Goal: Transaction & Acquisition: Purchase product/service

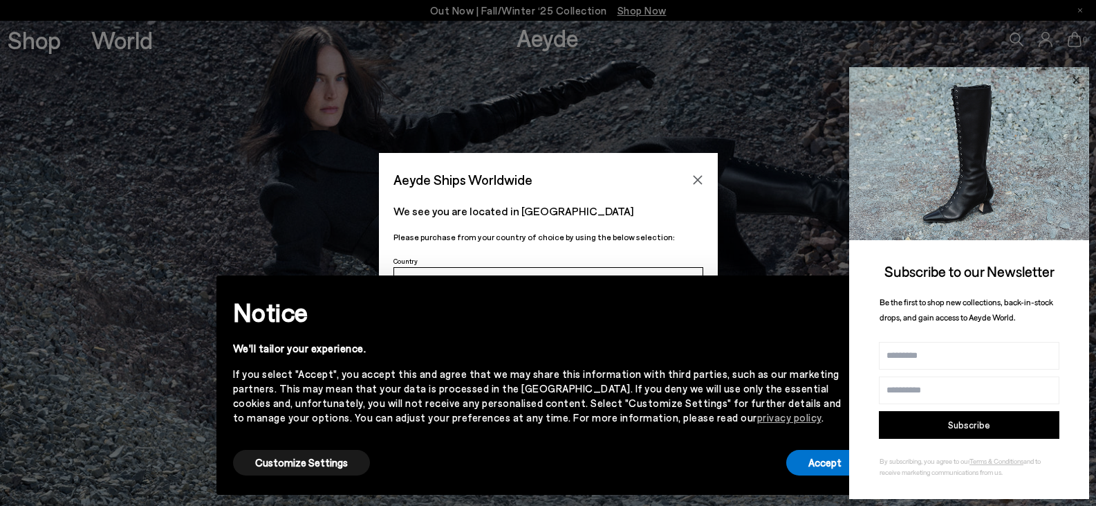
click at [1073, 77] on icon at bounding box center [1076, 80] width 18 height 18
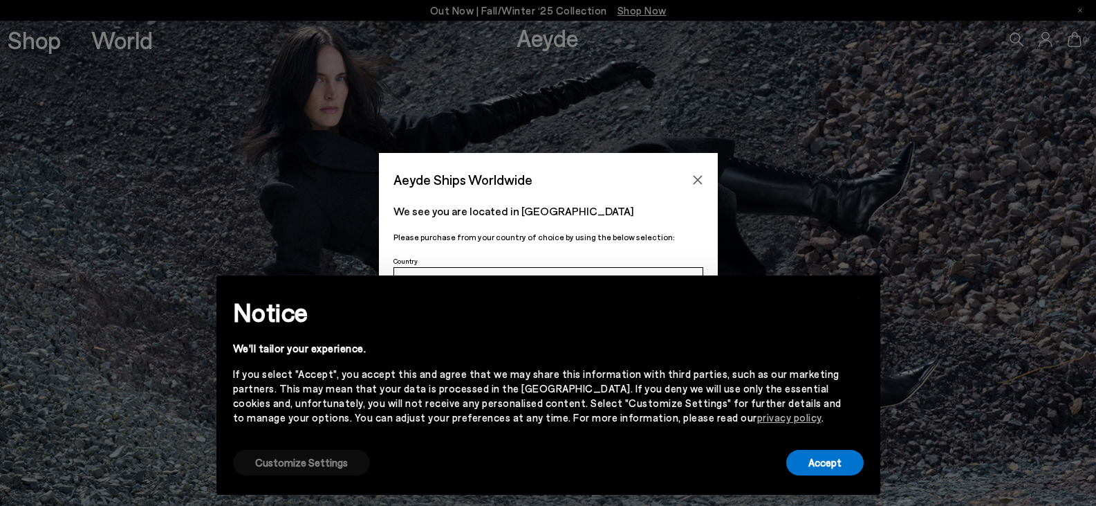
click at [315, 465] on button "Customize Settings" at bounding box center [301, 463] width 137 height 26
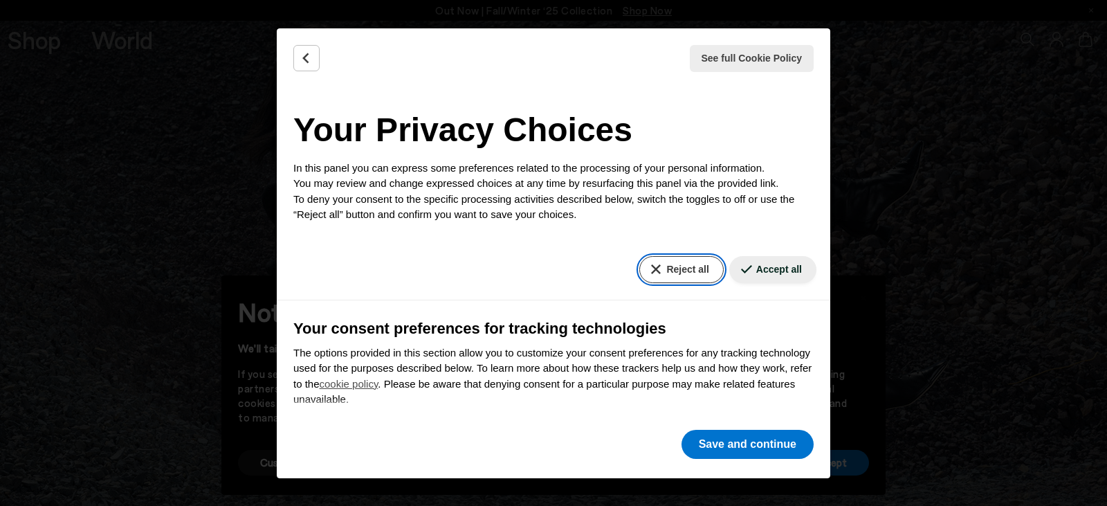
click at [668, 269] on button "Reject all" at bounding box center [681, 269] width 84 height 27
click at [684, 269] on button "Reject all" at bounding box center [681, 269] width 84 height 27
click at [676, 270] on button "Reject all" at bounding box center [681, 269] width 84 height 27
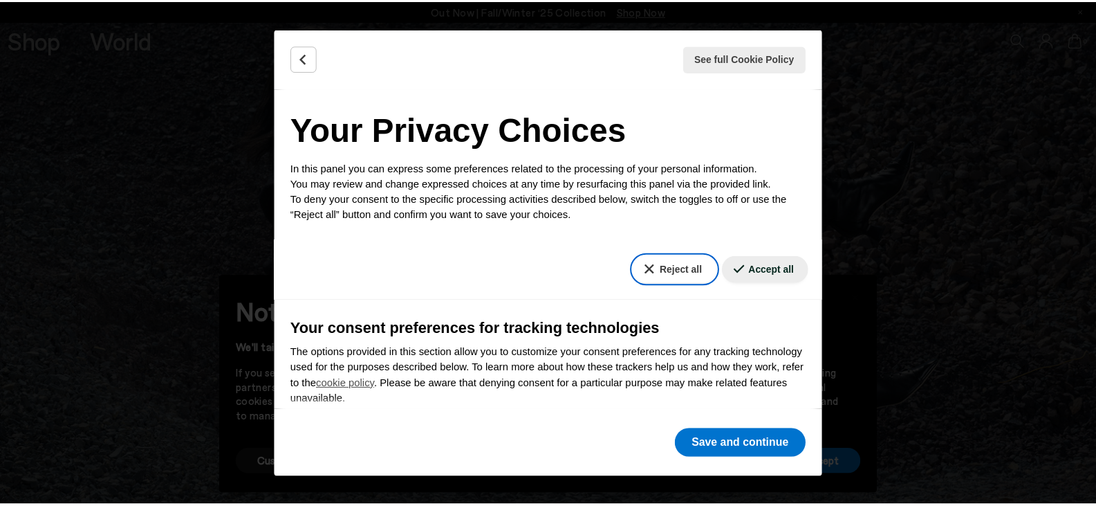
scroll to position [135, 0]
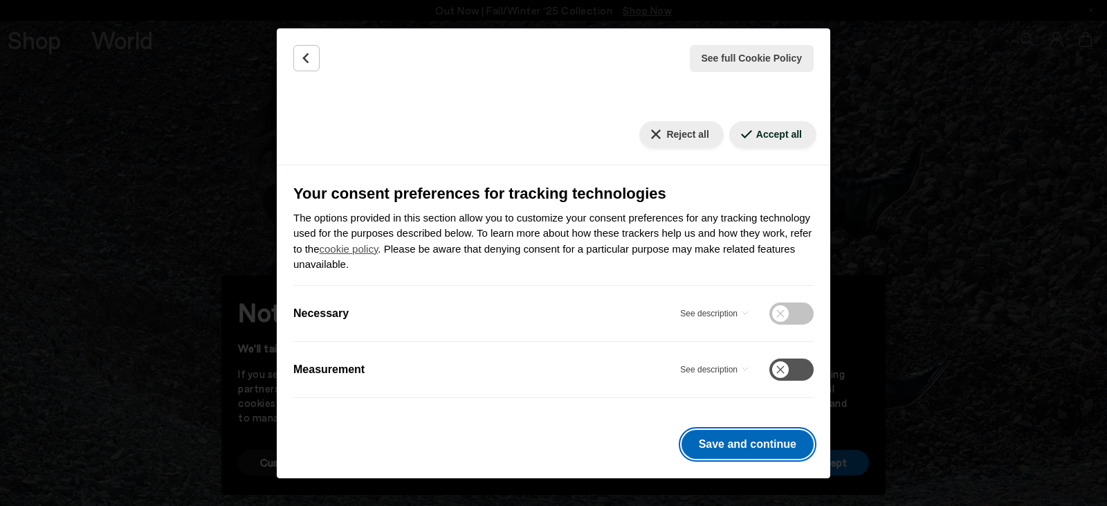
click at [740, 456] on button "Save and continue" at bounding box center [747, 444] width 132 height 29
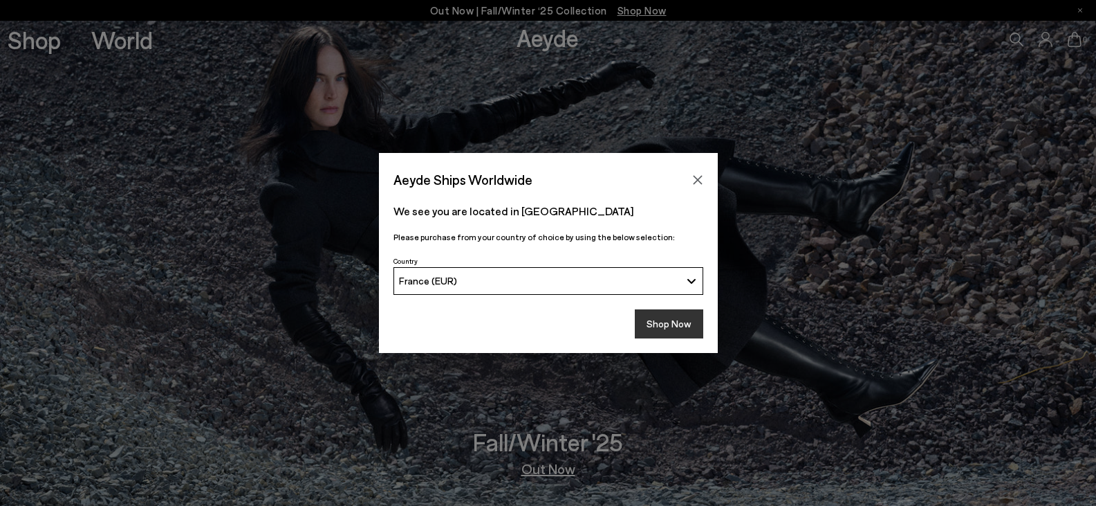
click at [681, 326] on button "Shop Now" at bounding box center [669, 323] width 68 height 29
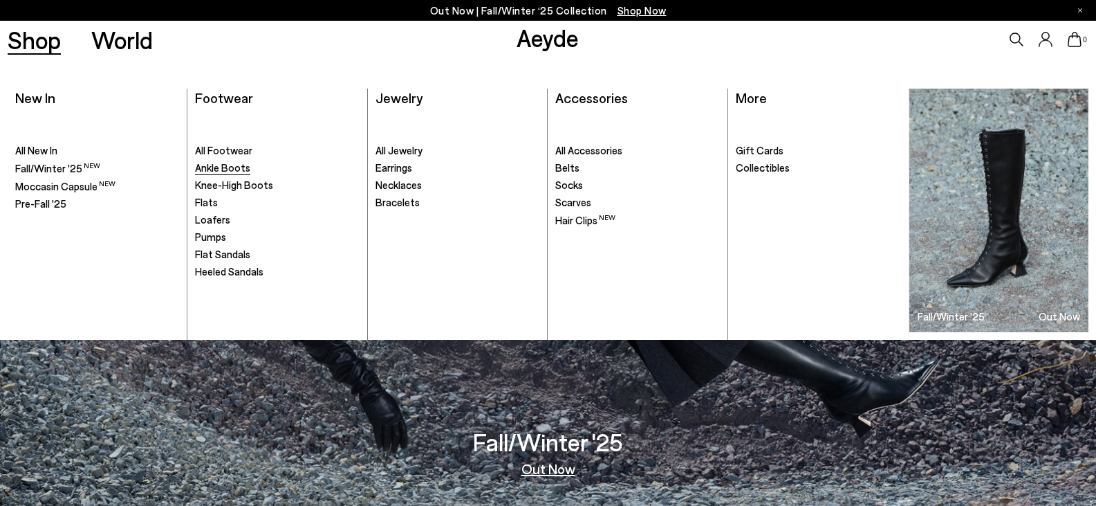
click at [223, 163] on span "Ankle Boots" at bounding box center [222, 167] width 55 height 12
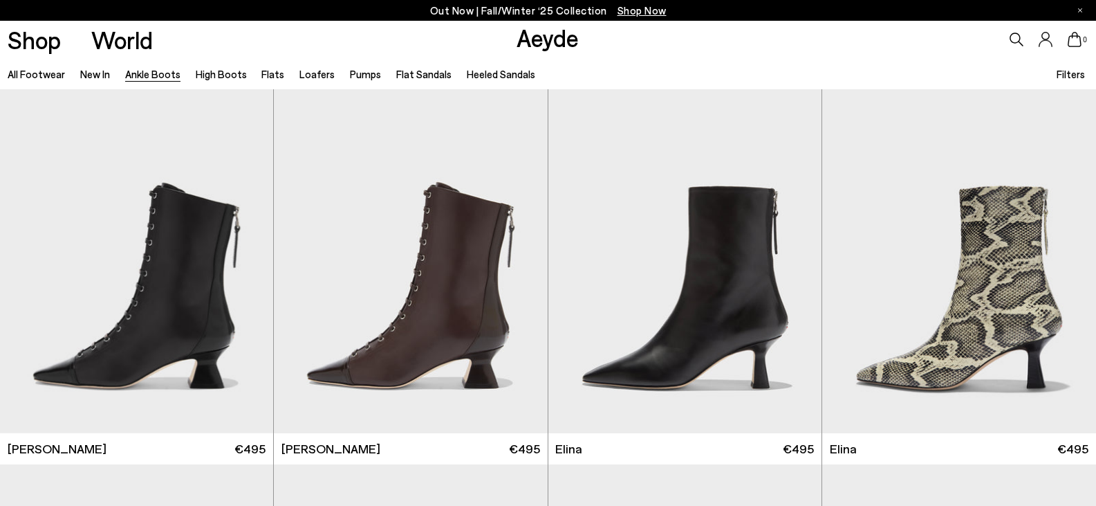
click at [1076, 72] on span "Filters" at bounding box center [1071, 74] width 28 height 12
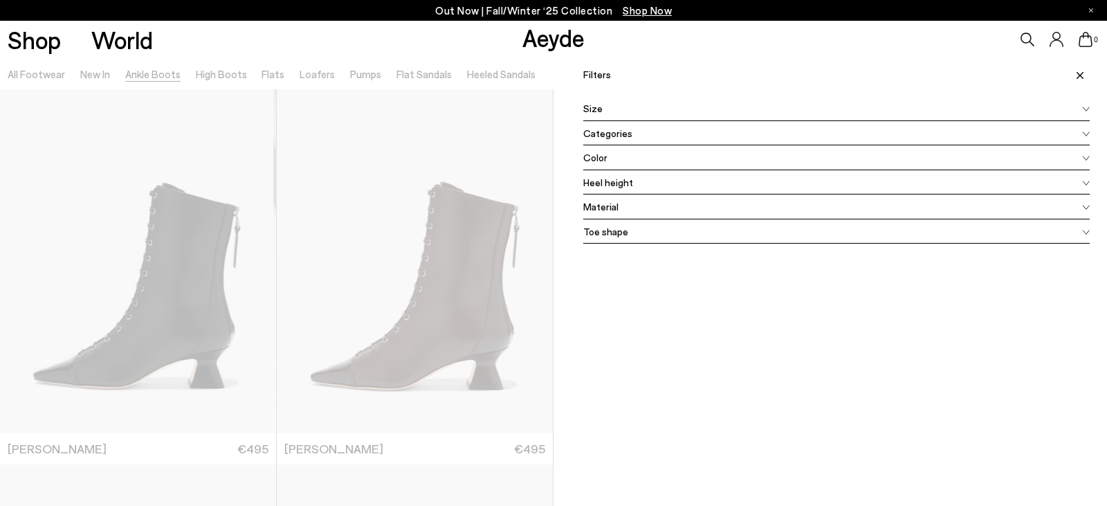
click at [598, 211] on span "Material" at bounding box center [600, 206] width 35 height 15
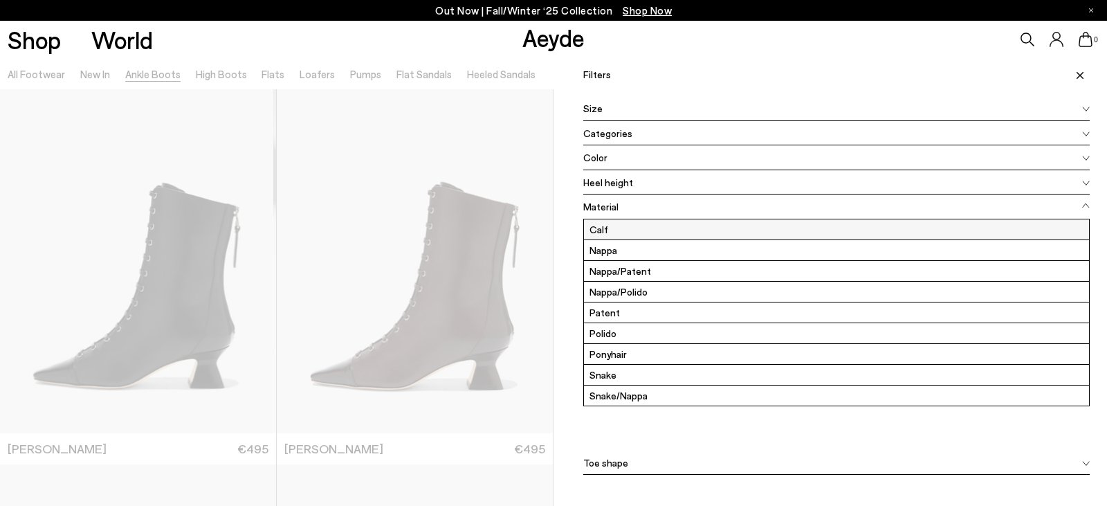
click at [593, 231] on label "Calf" at bounding box center [836, 229] width 505 height 20
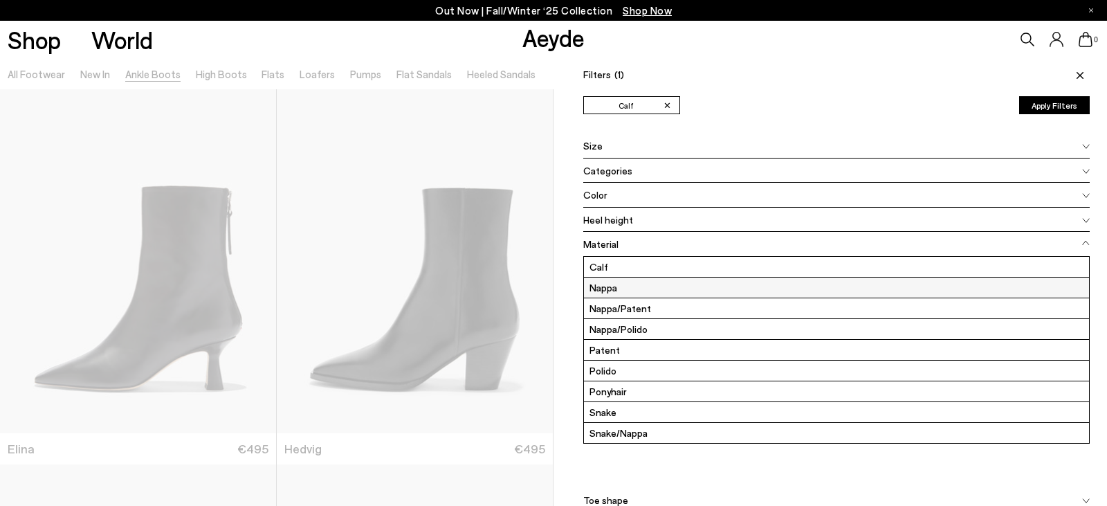
click at [607, 293] on label "Nappa" at bounding box center [836, 287] width 505 height 20
click at [610, 333] on label "Nappa/Polido" at bounding box center [836, 329] width 505 height 20
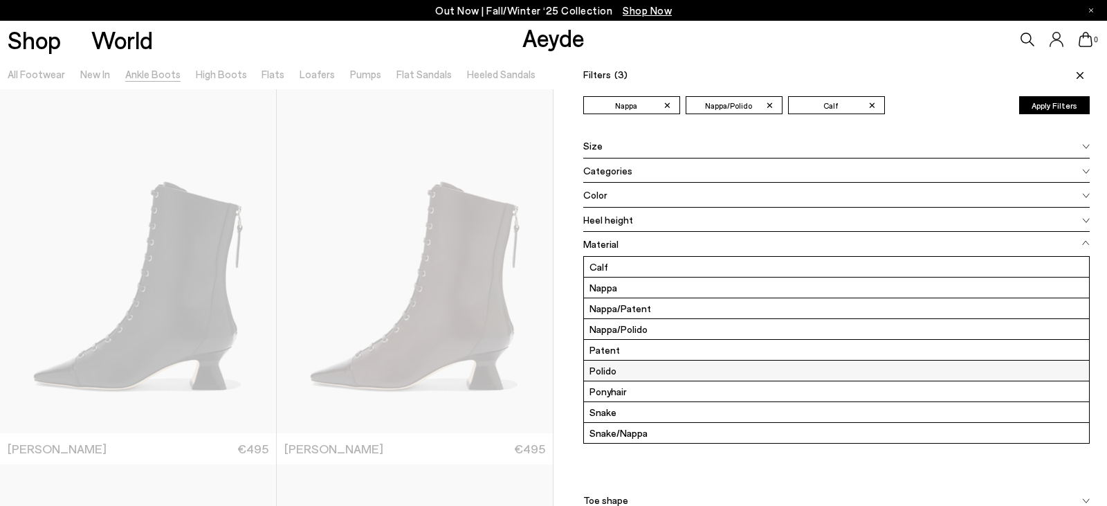
click at [605, 373] on label "Polido" at bounding box center [836, 370] width 505 height 20
click at [617, 414] on label "Snake" at bounding box center [836, 412] width 505 height 20
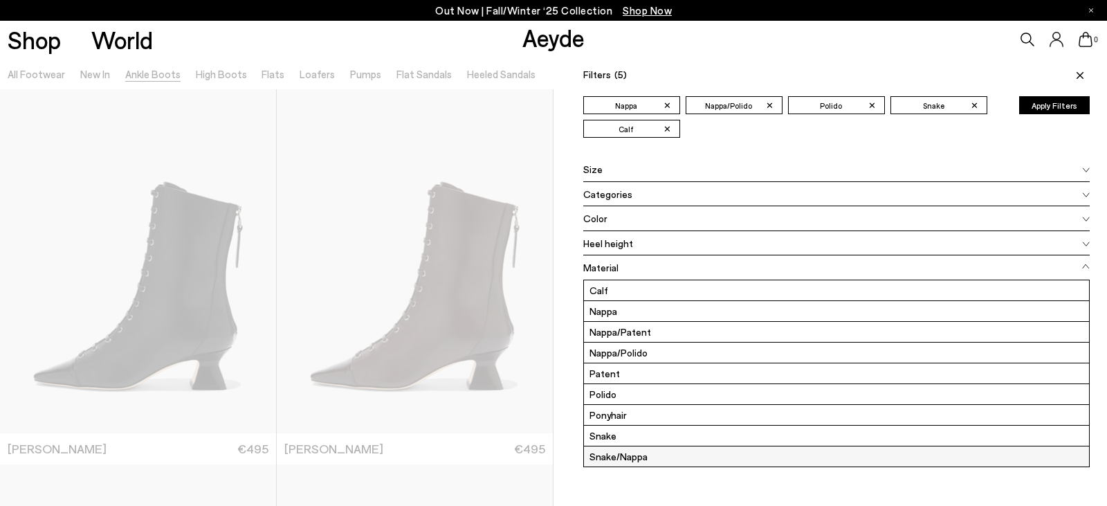
click at [632, 458] on label "Snake/Nappa" at bounding box center [836, 456] width 505 height 20
click at [622, 190] on span "Categories" at bounding box center [607, 194] width 49 height 15
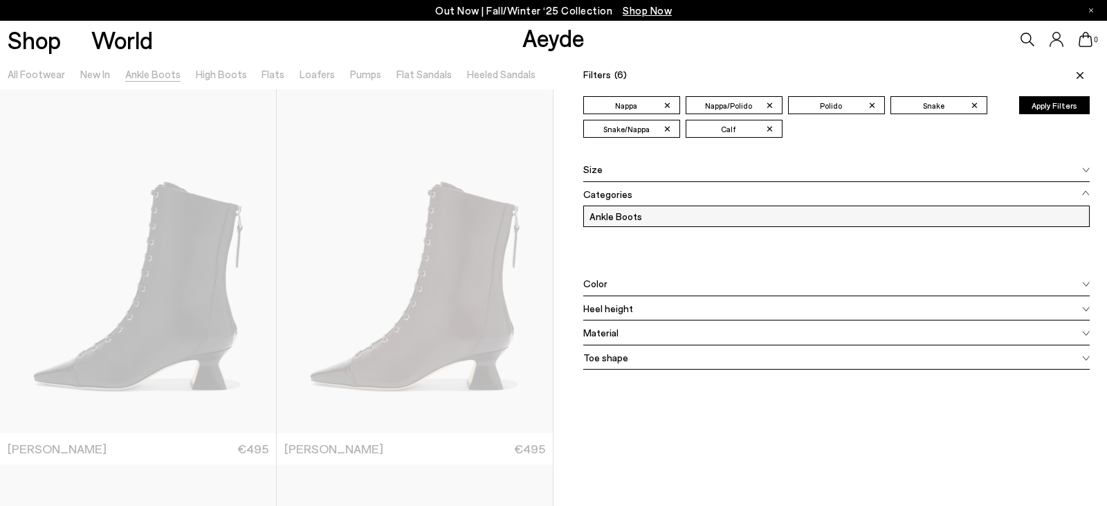
click at [627, 214] on label "Ankle Boots" at bounding box center [836, 216] width 505 height 20
click at [618, 304] on span "Heel height" at bounding box center [608, 308] width 50 height 15
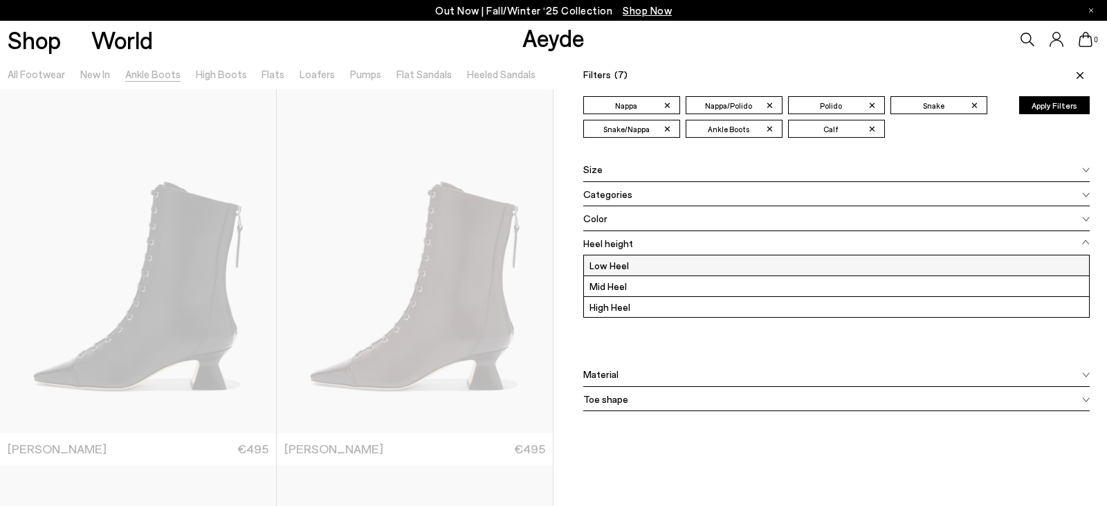
click at [600, 261] on label "Low Heel" at bounding box center [836, 265] width 505 height 20
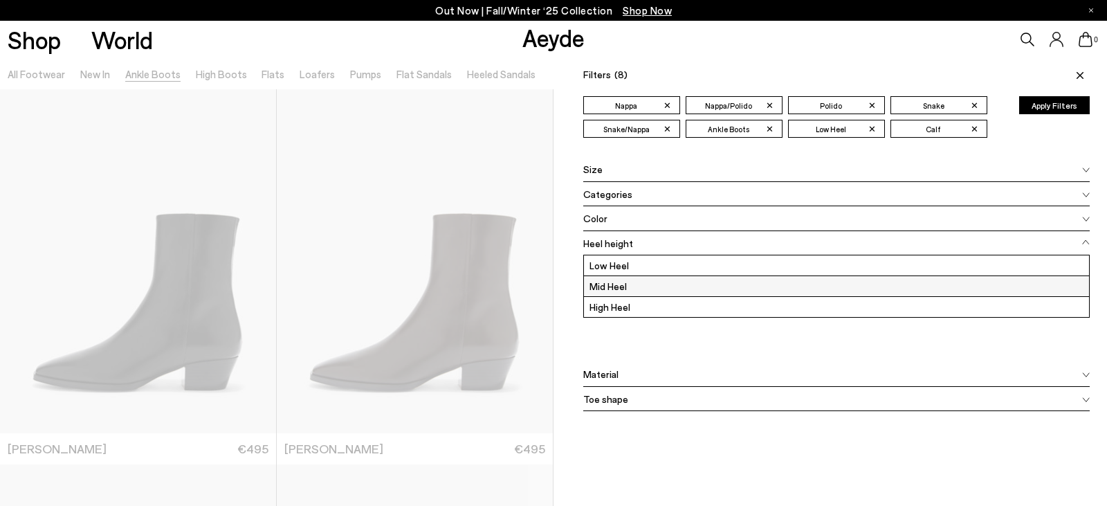
click at [603, 286] on label "Mid Heel" at bounding box center [836, 286] width 505 height 20
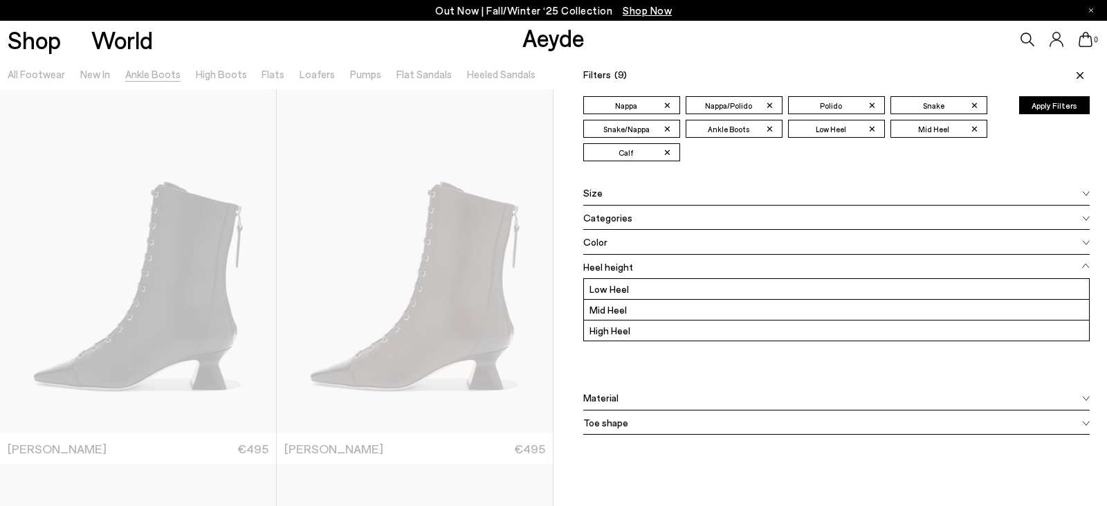
click at [622, 425] on div "Toe shape" at bounding box center [836, 422] width 506 height 25
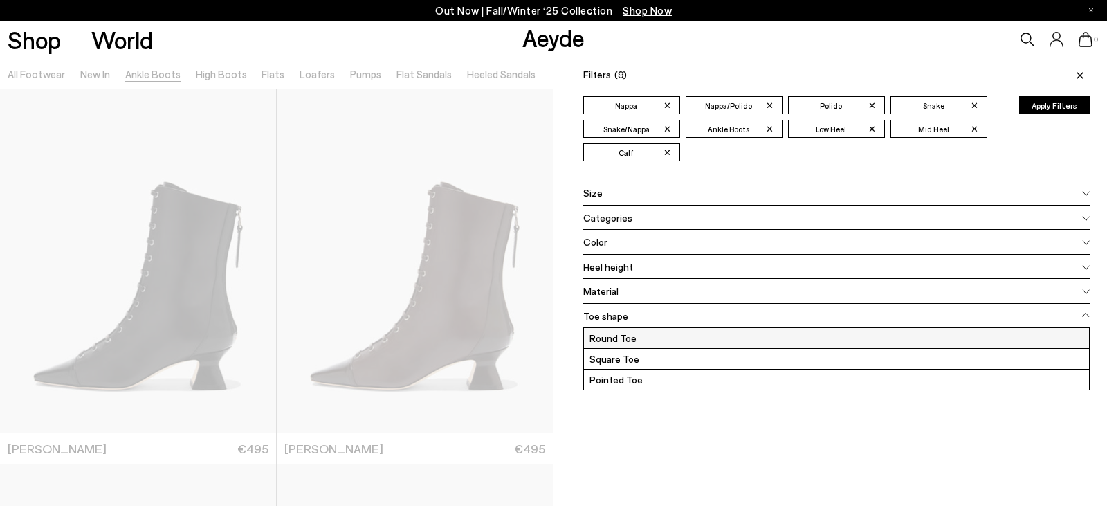
click at [605, 333] on label "Round Toe" at bounding box center [836, 338] width 505 height 20
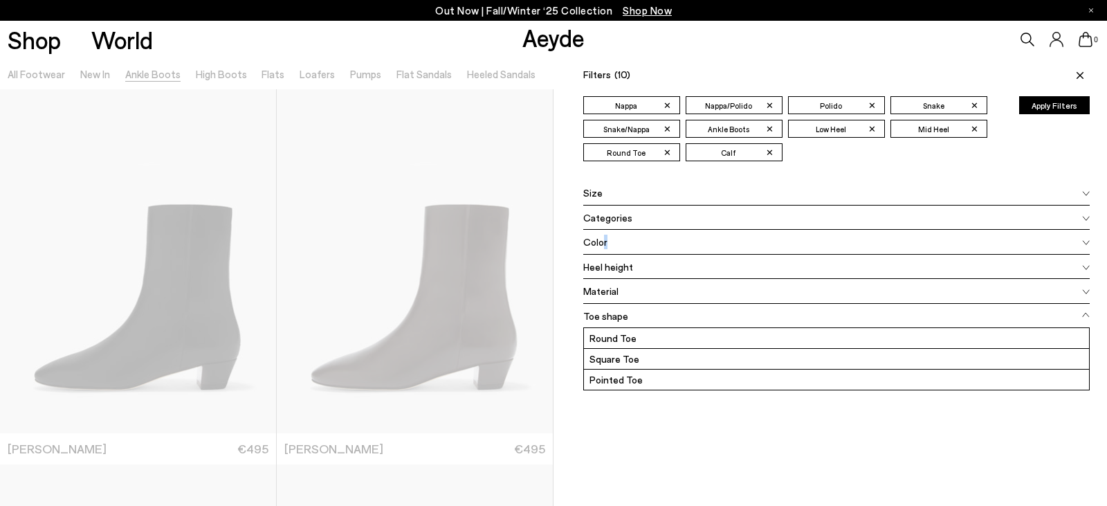
click at [598, 244] on span "Color" at bounding box center [595, 241] width 24 height 15
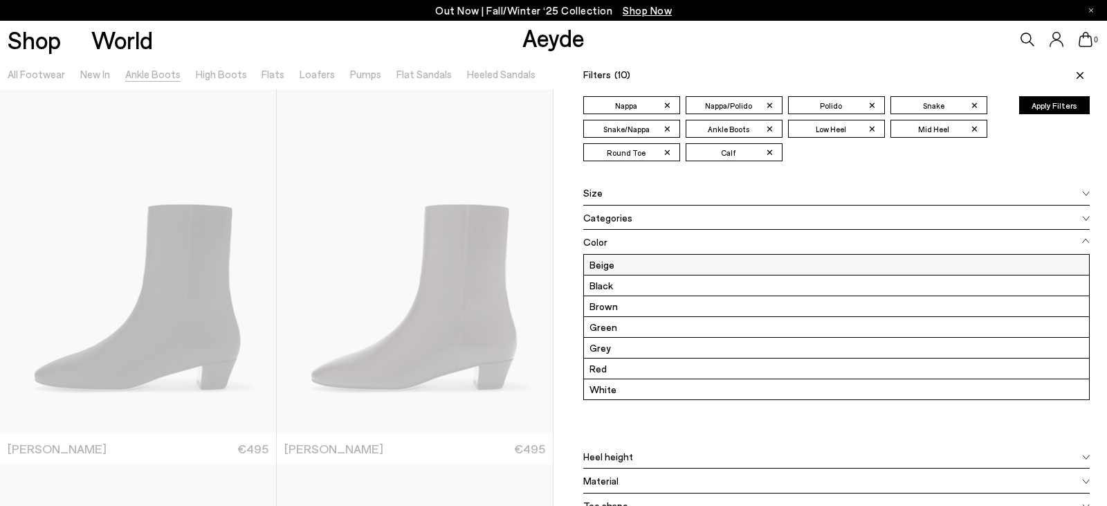
click at [593, 260] on label "Beige" at bounding box center [836, 265] width 505 height 20
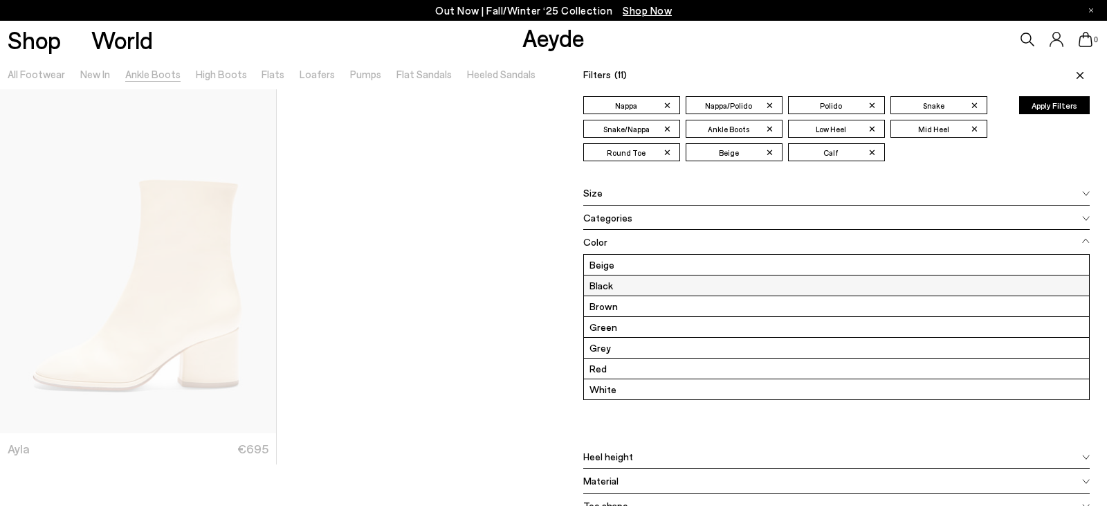
click at [602, 284] on label "Black" at bounding box center [836, 285] width 505 height 20
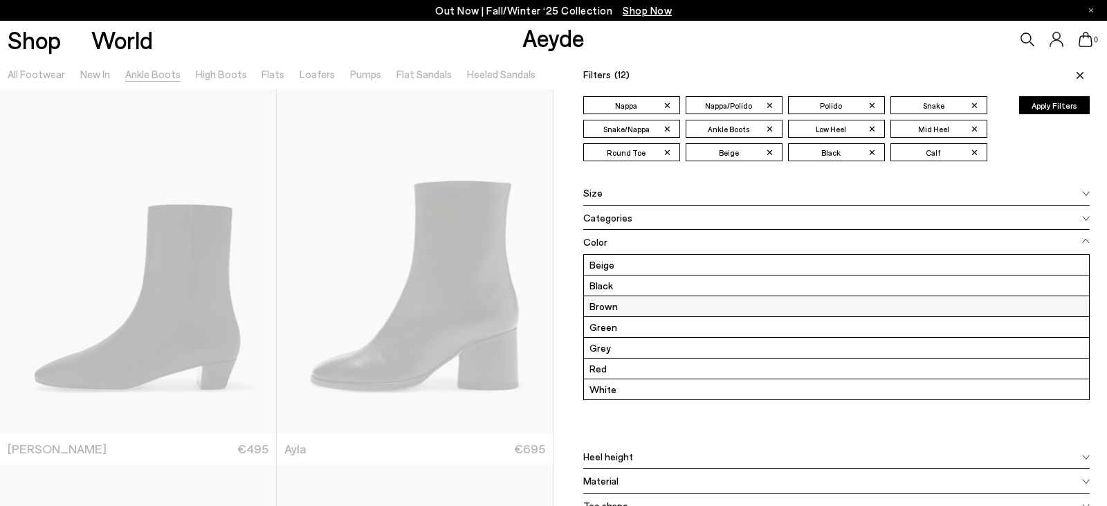
click at [613, 305] on label "Brown" at bounding box center [836, 306] width 505 height 20
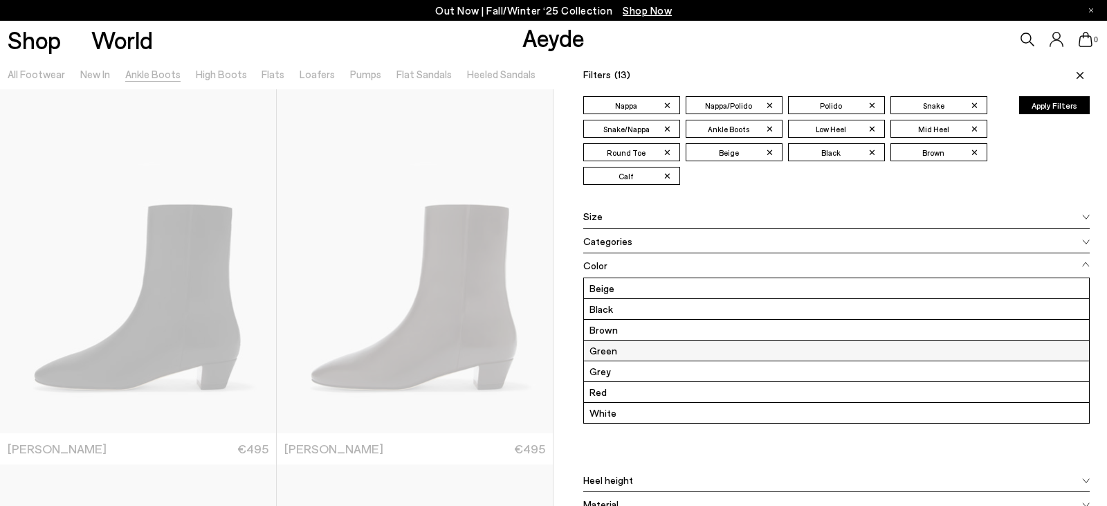
click at [613, 354] on label "Green" at bounding box center [836, 350] width 505 height 20
click at [626, 393] on label "Red" at bounding box center [836, 392] width 505 height 20
click at [606, 216] on div "Size" at bounding box center [836, 216] width 506 height 25
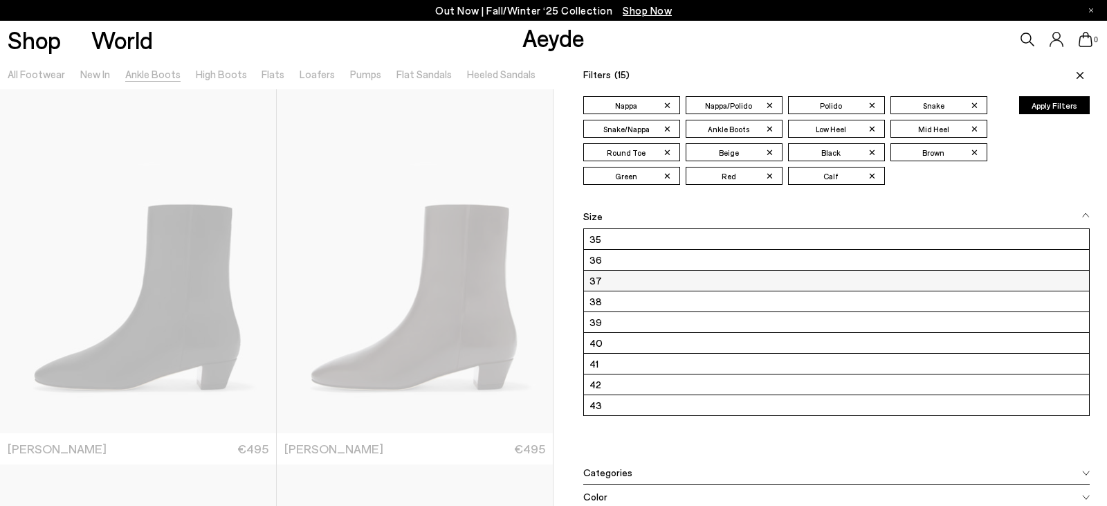
click at [606, 279] on label "37" at bounding box center [836, 280] width 505 height 20
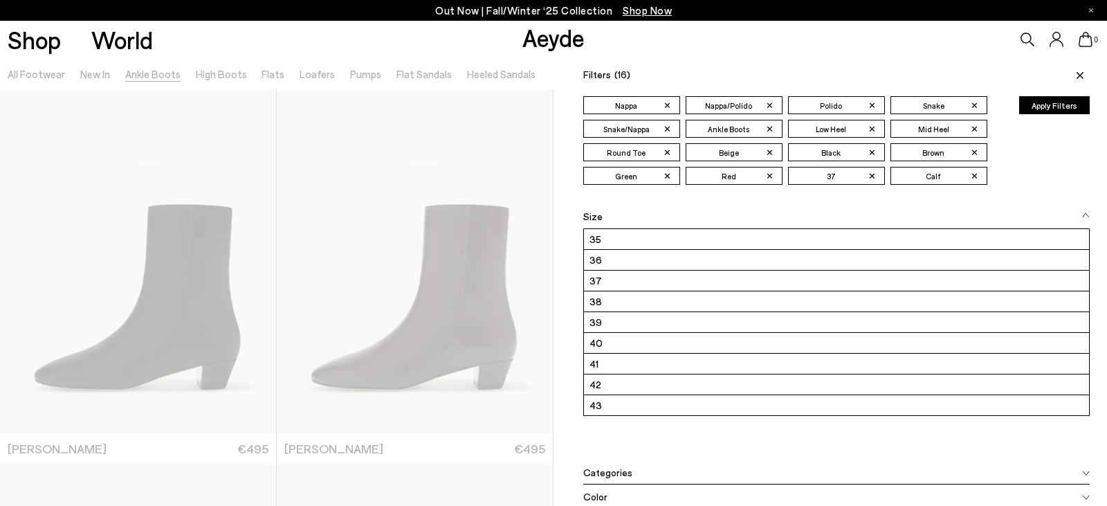
click at [1042, 111] on button "Apply Filters" at bounding box center [1054, 105] width 71 height 18
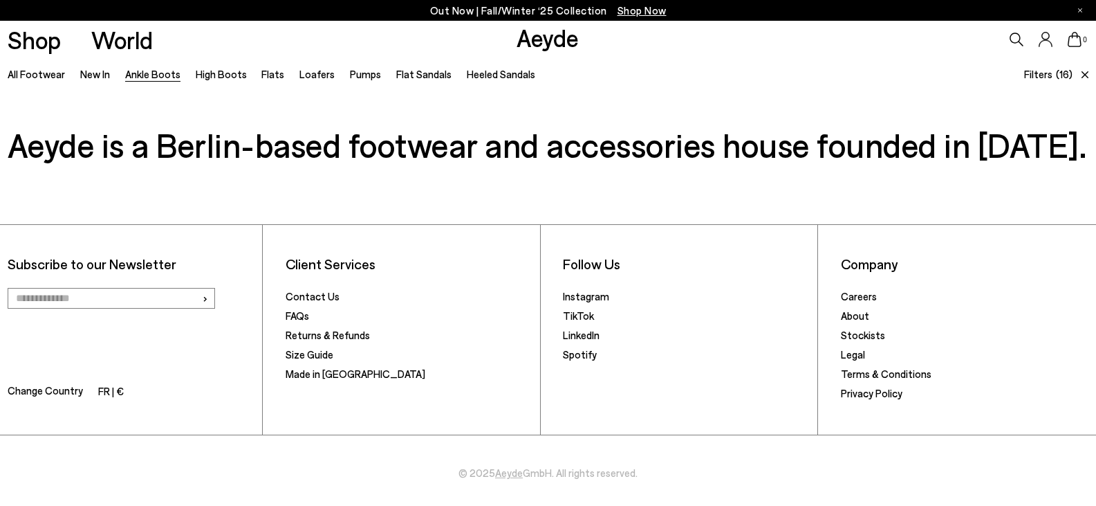
scroll to position [2299, 0]
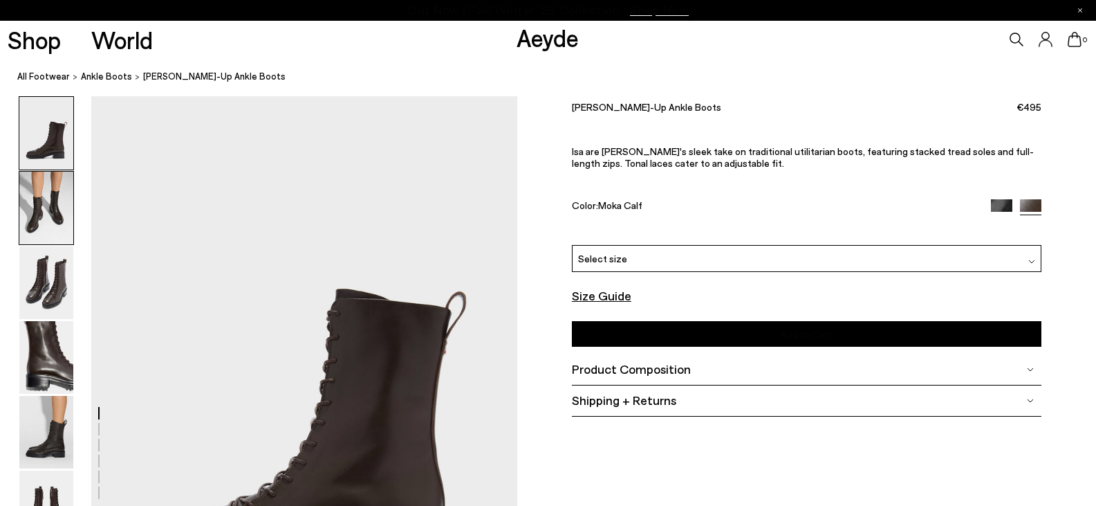
click at [26, 223] on img at bounding box center [46, 208] width 54 height 73
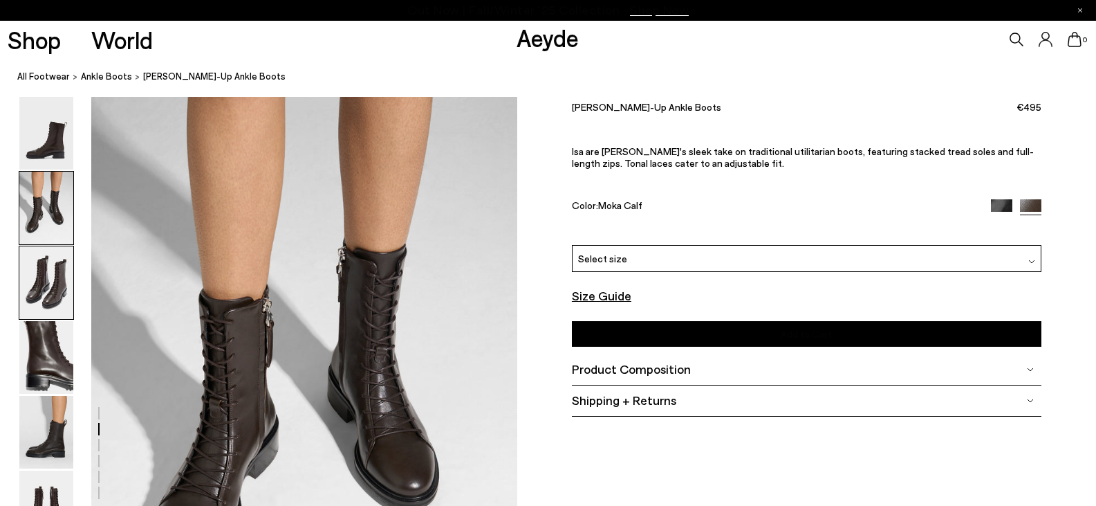
scroll to position [571, 0]
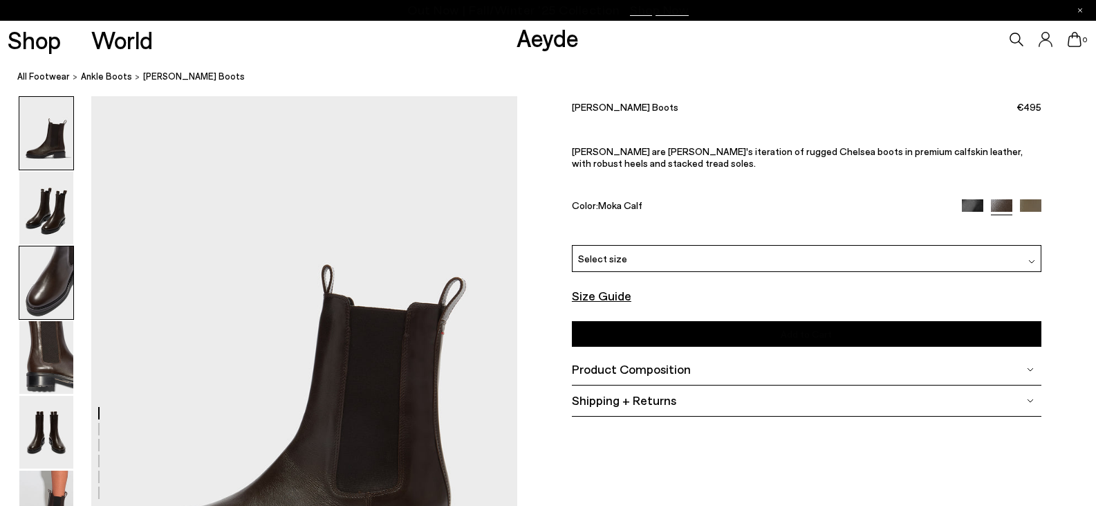
click at [46, 272] on img at bounding box center [46, 282] width 54 height 73
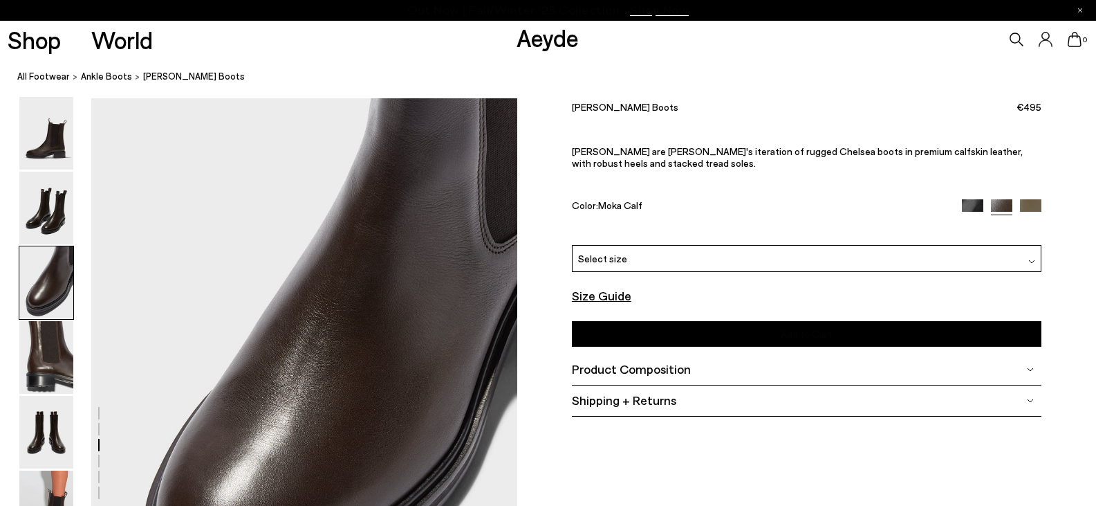
scroll to position [1141, 0]
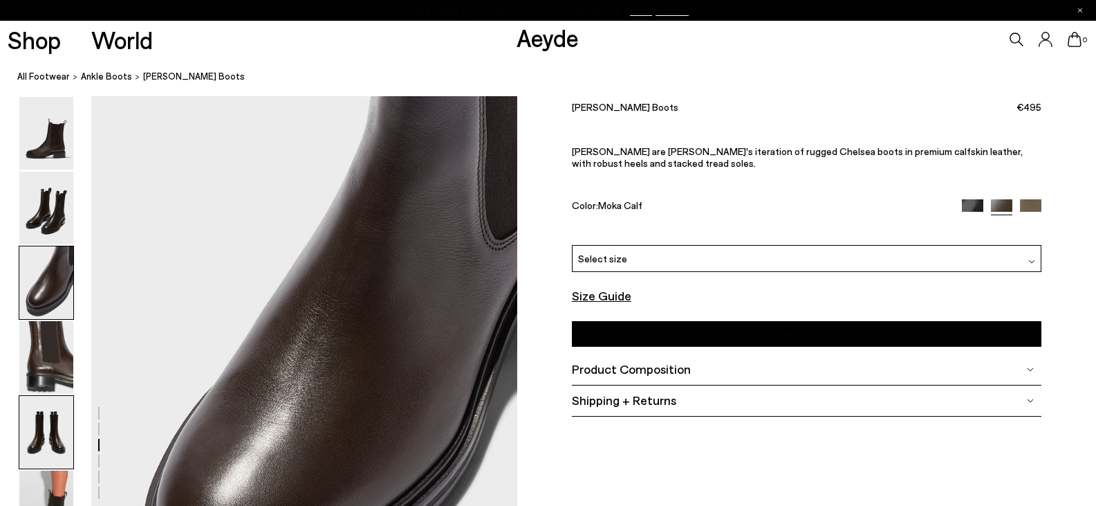
click at [53, 424] on img at bounding box center [46, 432] width 54 height 73
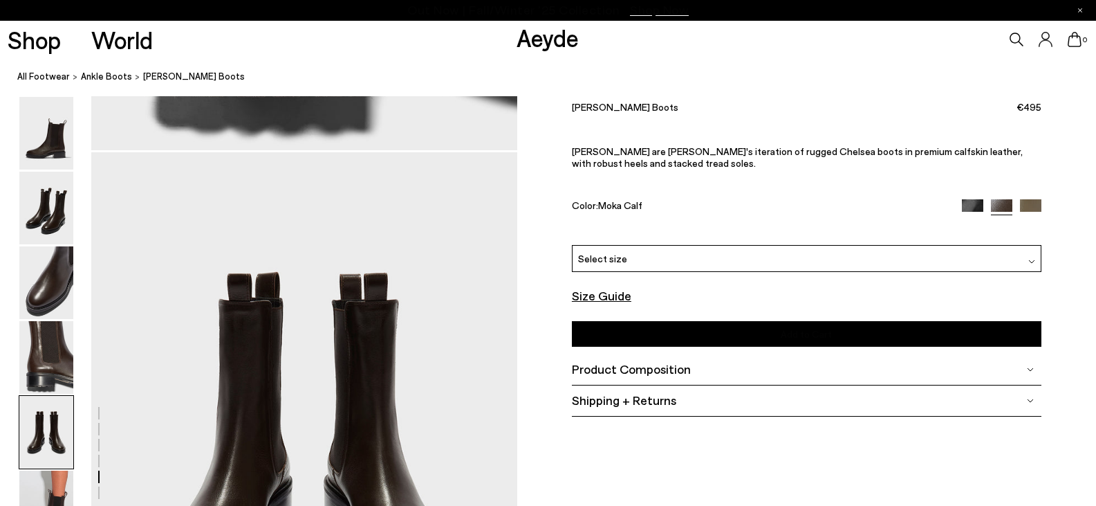
scroll to position [2280, 0]
